Goal: Complete application form

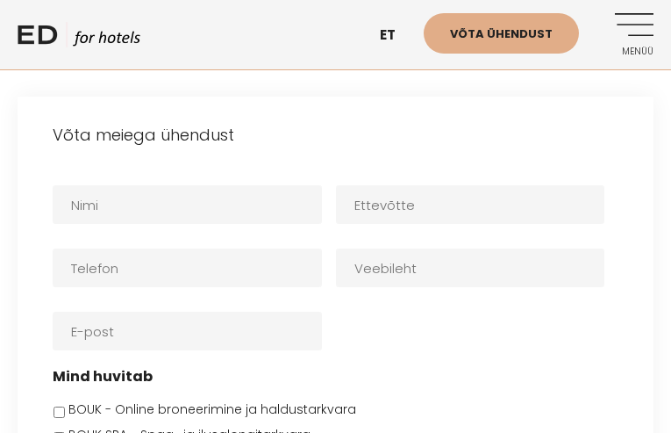
type input "XbHRmVnLXa"
type input "BGYOoxXhzqqU"
type input "UdtIOkKk"
type input "VrZNFTBiBbnY"
type input "[EMAIL_ADDRESS][DOMAIN_NAME]"
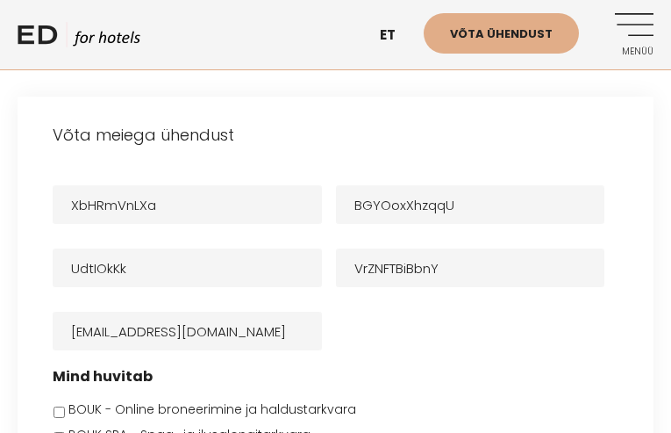
select select "Facebook"
checkbox input "false"
checkbox input "true"
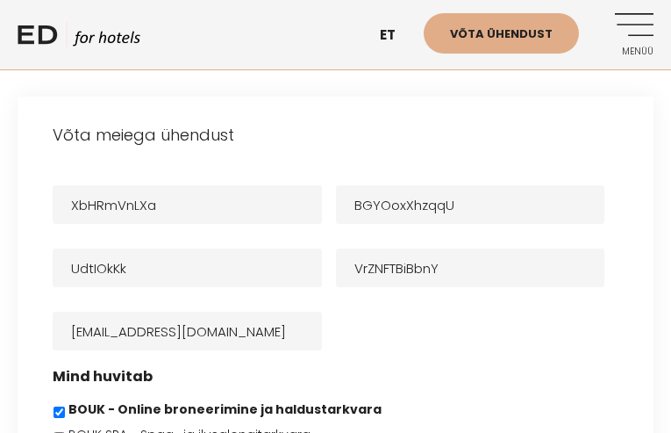
checkbox input "true"
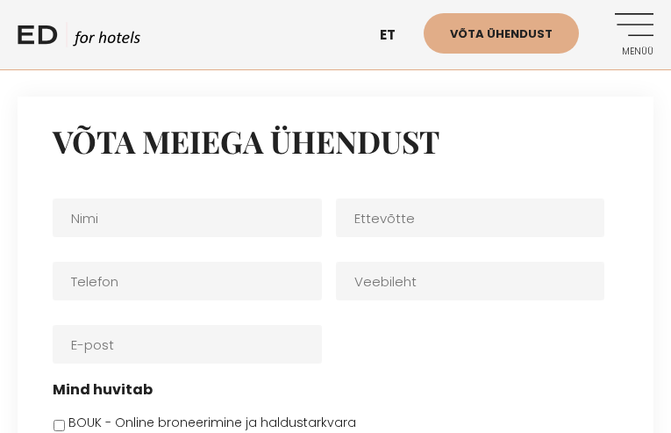
type input "SpXpXaOK"
type input "OUOhEaSxMQkEqv"
type input "sDPirNQTGV"
type input "yvXBxIUApZB"
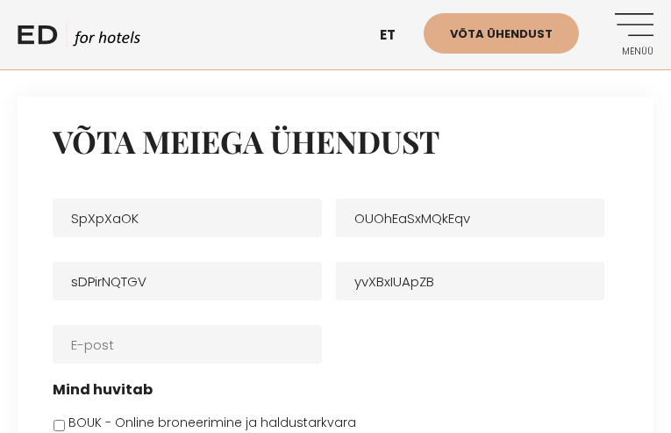
type input "[EMAIL_ADDRESS][DOMAIN_NAME]"
select select "Facebook"
checkbox input "true"
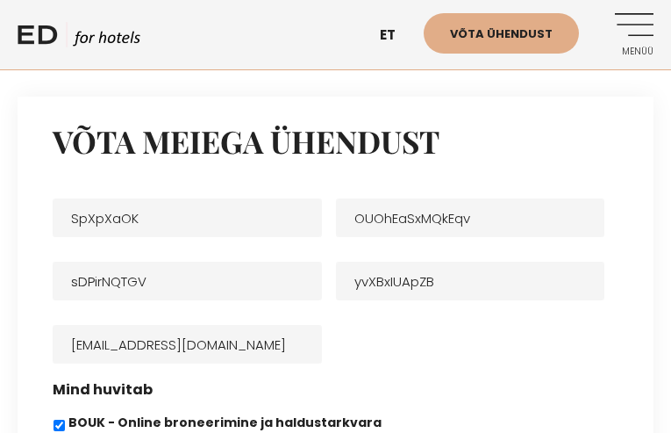
checkbox input "true"
